Goal: Transaction & Acquisition: Download file/media

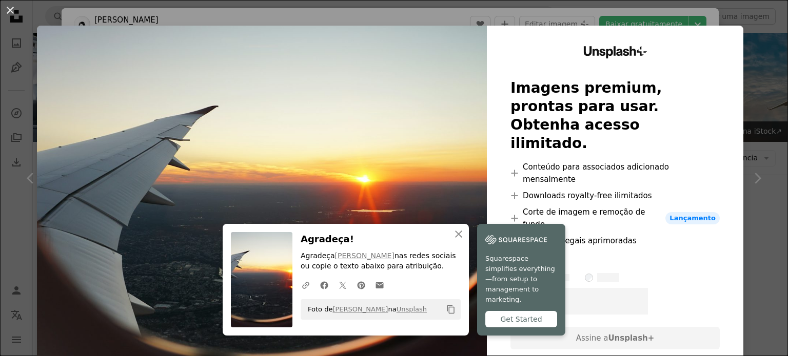
scroll to position [667, 0]
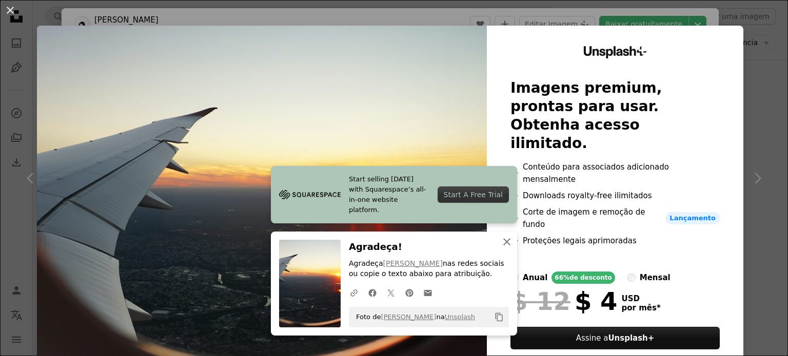
click at [505, 246] on icon "An X shape" at bounding box center [506, 242] width 12 height 12
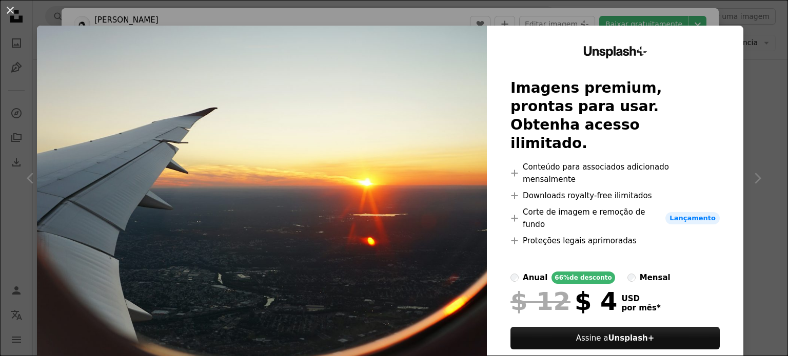
click at [755, 100] on div "An X shape Unsplash+ Imagens premium, prontas para usar. Obtenha acesso ilimita…" at bounding box center [394, 178] width 788 height 356
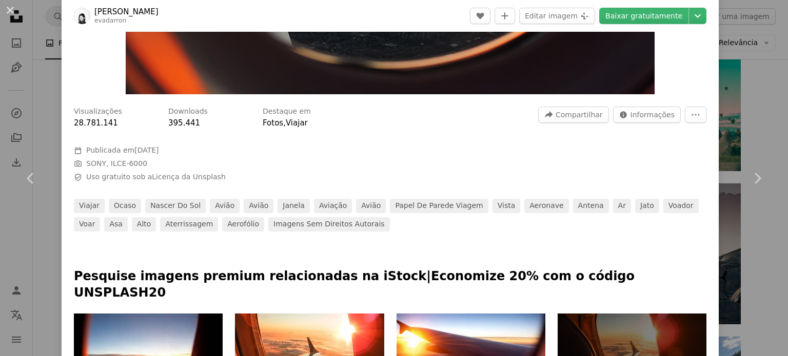
scroll to position [249, 0]
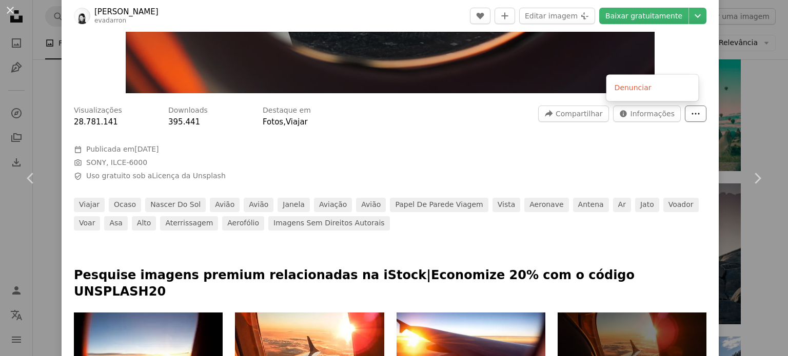
click at [691, 111] on icon "More Actions" at bounding box center [695, 113] width 9 height 9
click at [652, 116] on span "Informações" at bounding box center [652, 113] width 44 height 15
click at [732, 176] on link "Chevron right" at bounding box center [757, 178] width 62 height 98
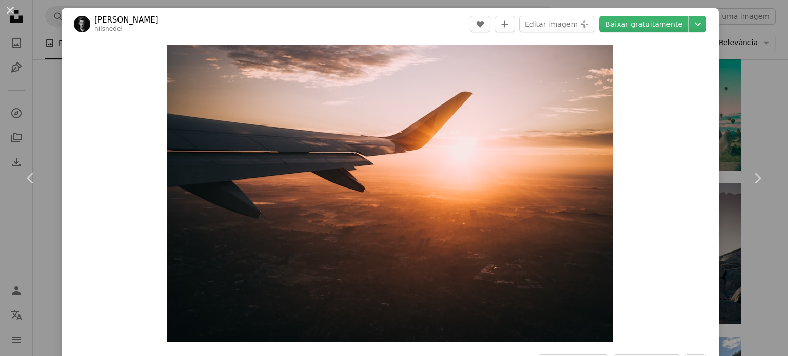
click at [729, 118] on div "An X shape Chevron left Chevron right [PERSON_NAME] A heart A plus sign Editar …" at bounding box center [394, 178] width 788 height 356
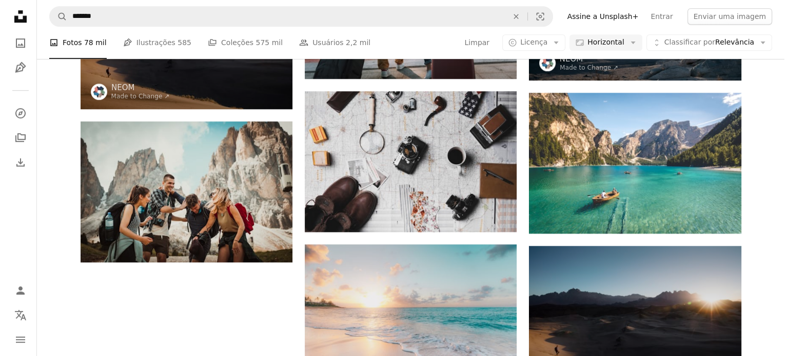
scroll to position [911, 0]
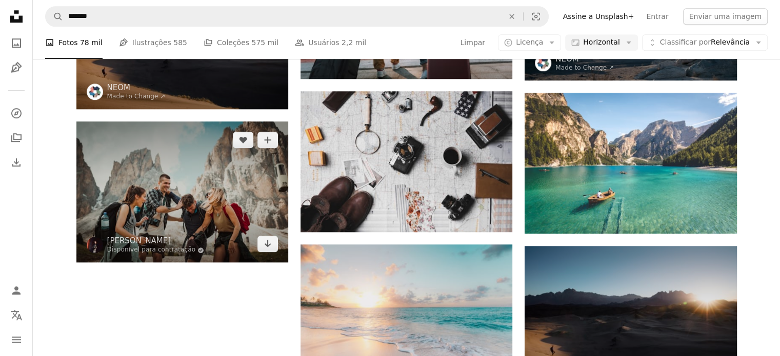
click at [145, 210] on img at bounding box center [182, 192] width 212 height 141
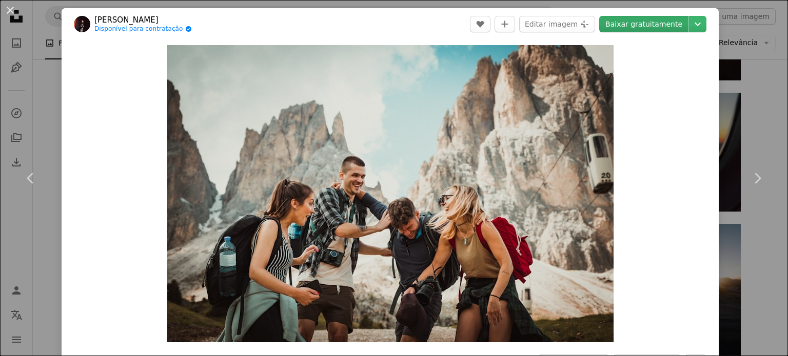
click at [617, 28] on link "Baixar gratuitamente" at bounding box center [643, 24] width 89 height 16
